Goal: Navigation & Orientation: Go to known website

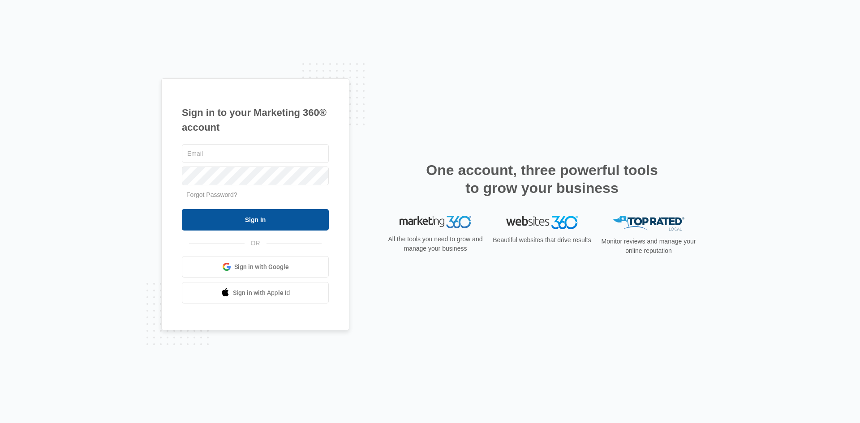
type input "[EMAIL_ADDRESS][DOMAIN_NAME]"
click at [256, 223] on input "Sign In" at bounding box center [255, 220] width 147 height 22
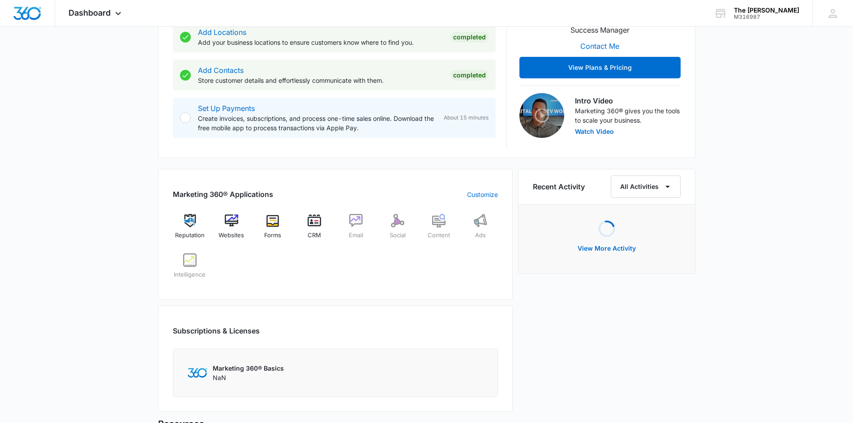
scroll to position [269, 0]
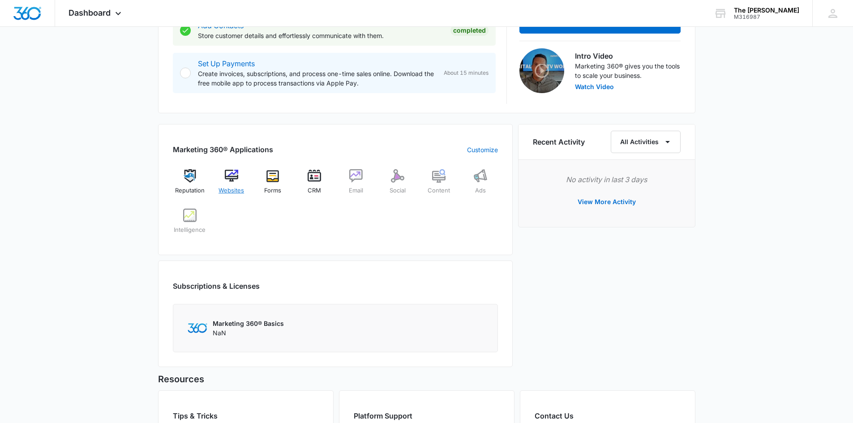
click at [233, 178] on img at bounding box center [231, 175] width 13 height 13
